Goal: Task Accomplishment & Management: Manage account settings

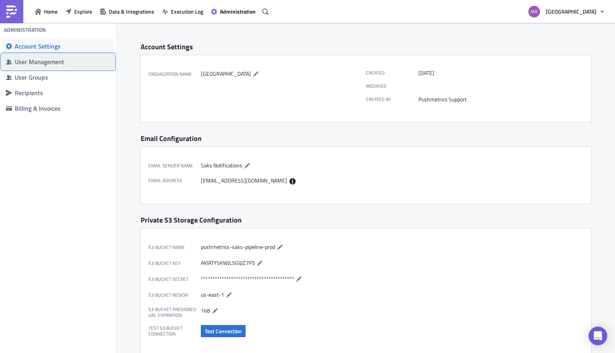
click at [33, 62] on div "User Management" at bounding box center [63, 62] width 96 height 8
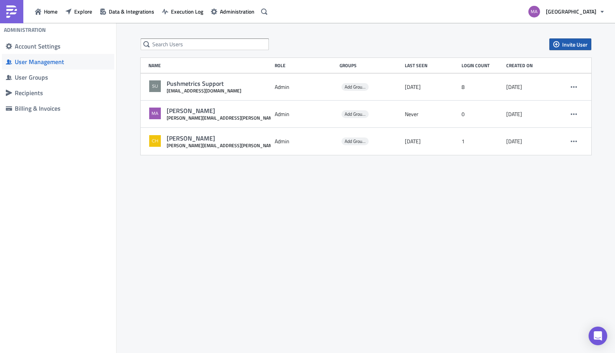
click at [580, 43] on span "Invite User" at bounding box center [575, 44] width 25 height 8
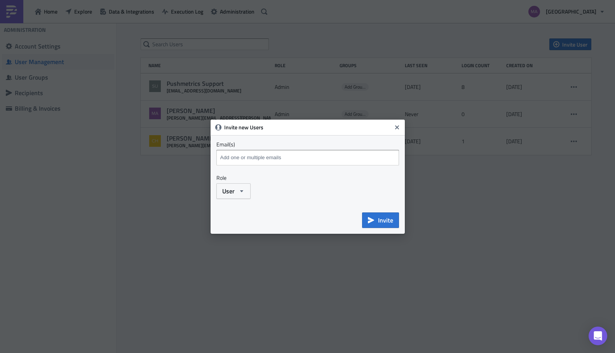
click at [237, 157] on input at bounding box center [308, 158] width 181 height 12
drag, startPoint x: 268, startPoint y: 157, endPoint x: 210, endPoint y: 153, distance: 58.1
click at [211, 153] on div "Invite new Users Email(s) maiya Emails marked red are not a valid and will be s…" at bounding box center [308, 177] width 194 height 114
paste input ".bautista@saks.com"
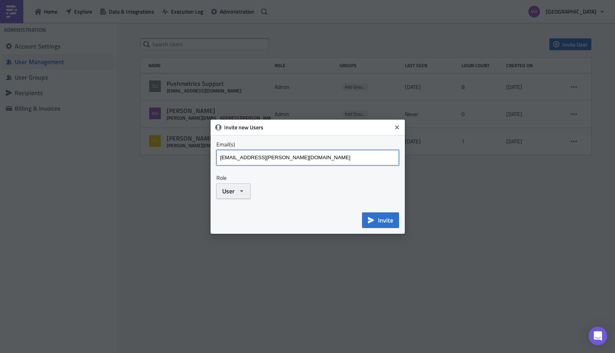
type input "maiya.bautista@saks.com"
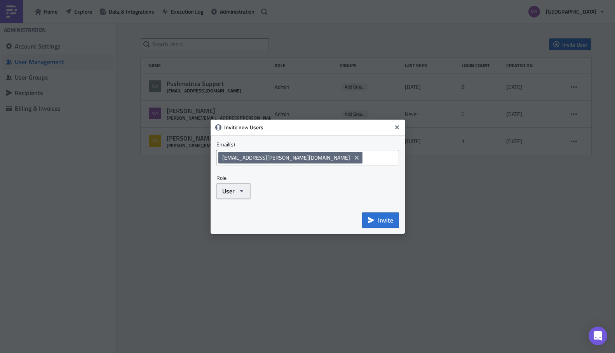
click at [241, 192] on icon "button" at bounding box center [241, 191] width 3 height 2
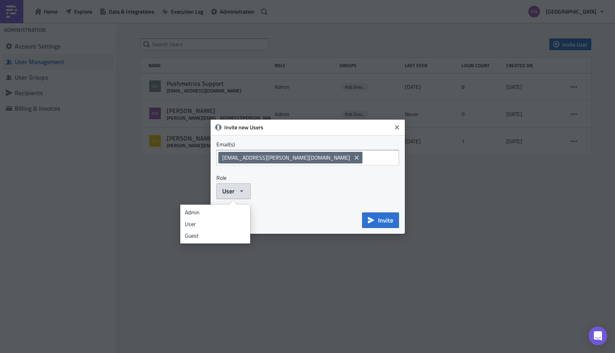
click at [241, 192] on icon "button" at bounding box center [241, 191] width 3 height 2
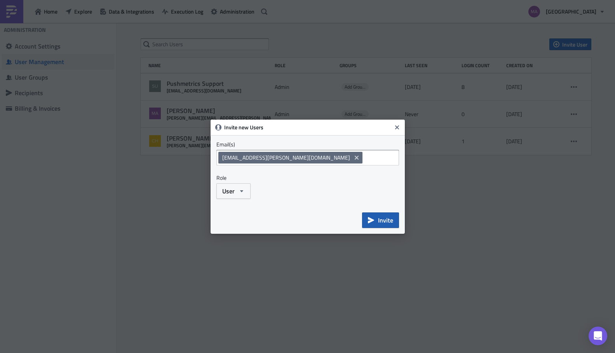
click at [375, 218] on button "Invite" at bounding box center [380, 221] width 37 height 16
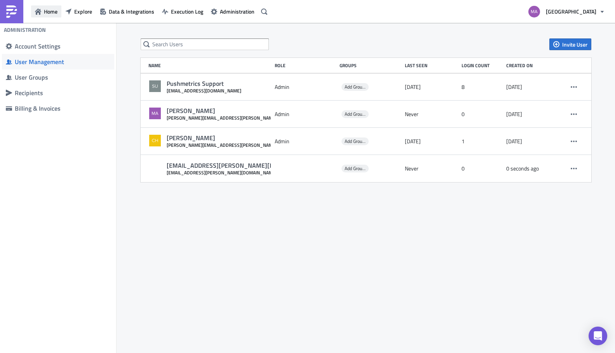
click at [47, 10] on span "Home" at bounding box center [51, 11] width 14 height 8
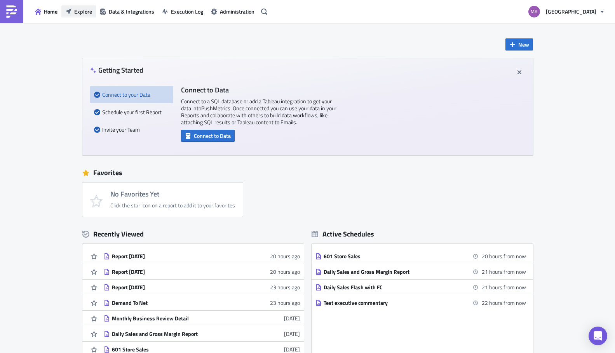
click at [84, 11] on span "Explore" at bounding box center [83, 11] width 18 height 8
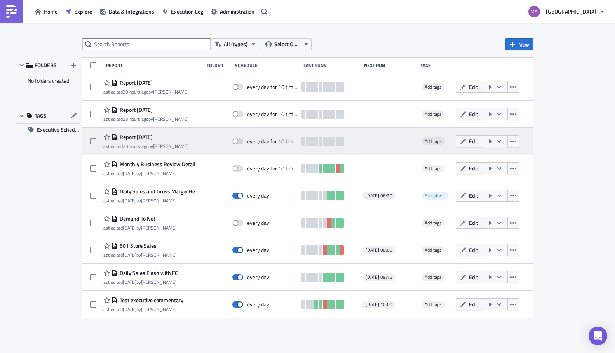
click at [141, 136] on span "Report 2025-08-20" at bounding box center [135, 137] width 35 height 7
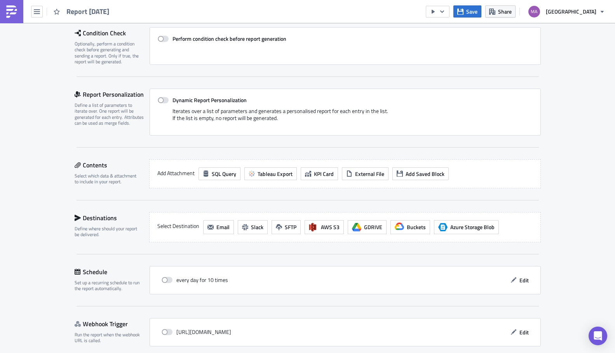
scroll to position [147, 0]
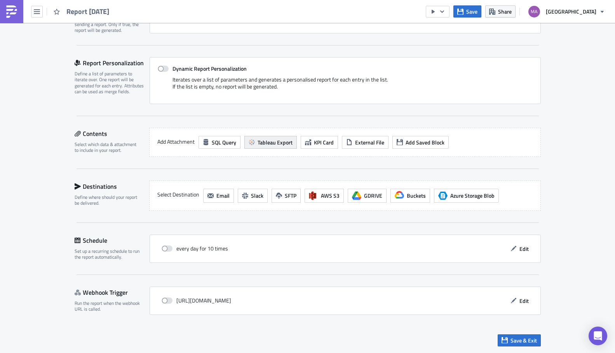
click at [268, 145] on span "Tableau Export" at bounding box center [275, 142] width 35 height 8
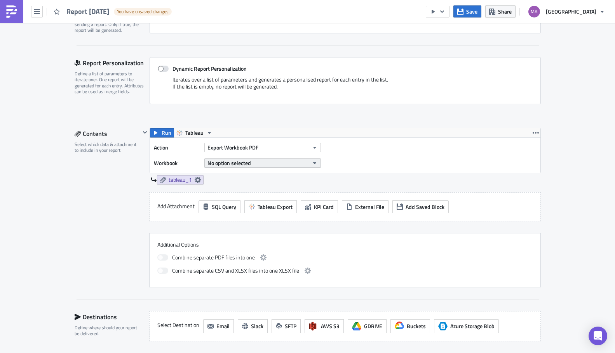
click at [244, 162] on span "No option selected" at bounding box center [230, 163] width 44 height 8
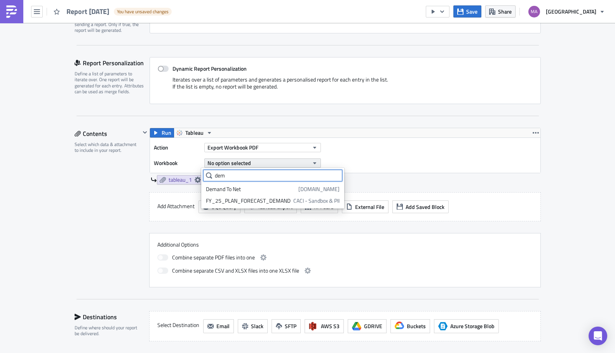
scroll to position [0, 0]
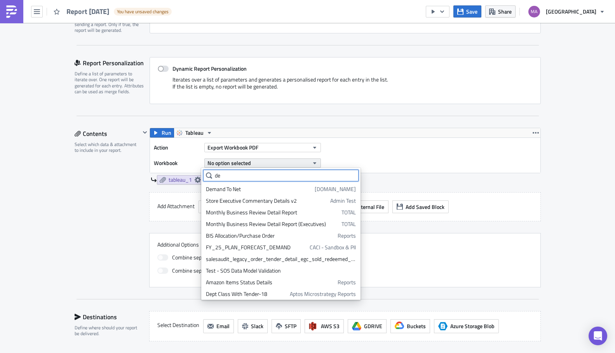
type input "d"
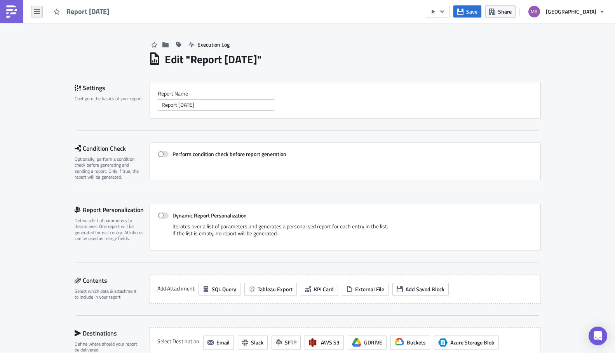
click at [38, 13] on icon "button" at bounding box center [37, 11] width 6 height 5
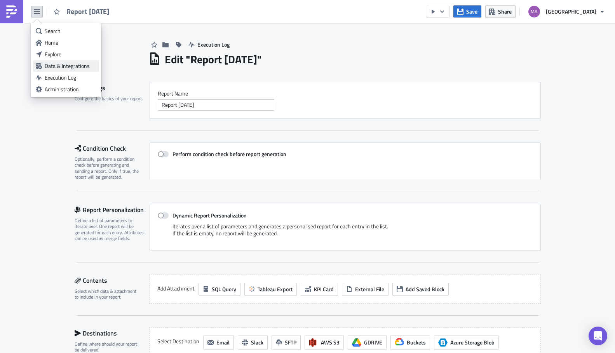
click at [56, 69] on div "Data & Integrations" at bounding box center [71, 66] width 52 height 8
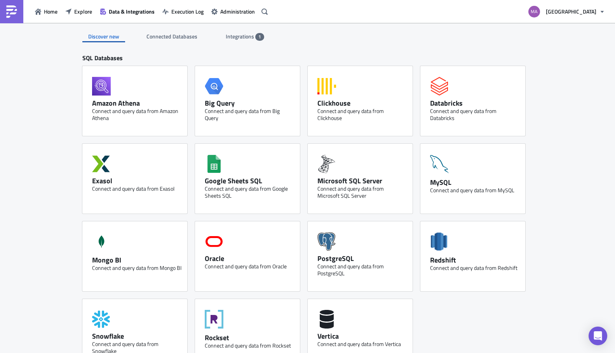
click at [241, 42] on div "Integrations 1" at bounding box center [245, 37] width 38 height 12
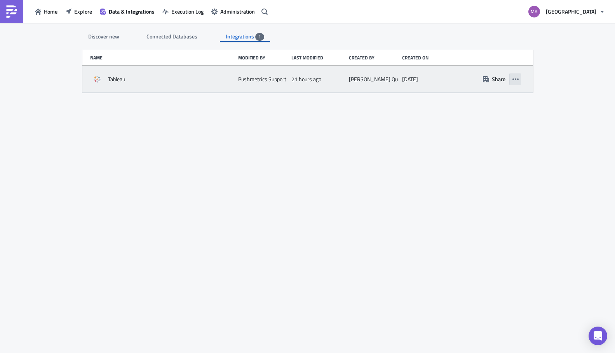
click at [516, 79] on icon "button" at bounding box center [516, 80] width 6 height 2
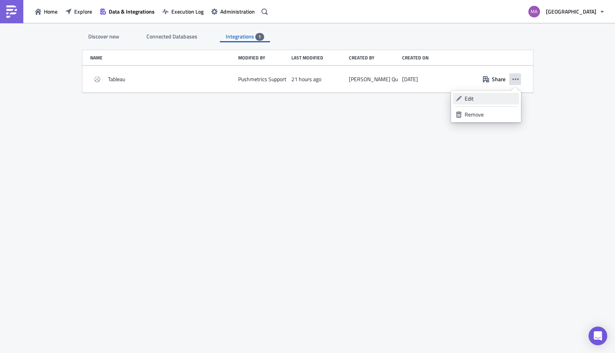
click at [477, 96] on div "Edit" at bounding box center [491, 99] width 52 height 8
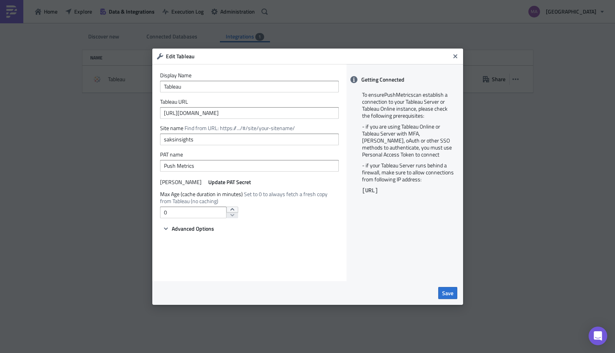
click at [172, 234] on div "Display Name Tableau Tableau URL https://prod-useast-b.online.tableau.com Site …" at bounding box center [249, 172] width 194 height 217
click at [181, 231] on span "Advanced Options" at bounding box center [193, 229] width 42 height 8
click at [450, 56] on button "Close" at bounding box center [456, 57] width 12 height 12
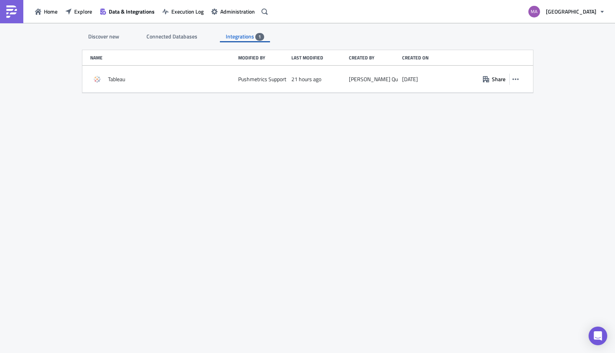
click at [175, 41] on div "Connected Databases" at bounding box center [173, 37] width 52 height 12
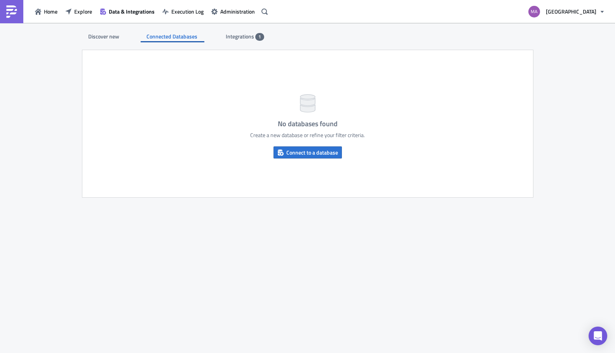
click at [111, 38] on div "Discover new" at bounding box center [103, 37] width 43 height 12
